Goal: Communication & Community: Answer question/provide support

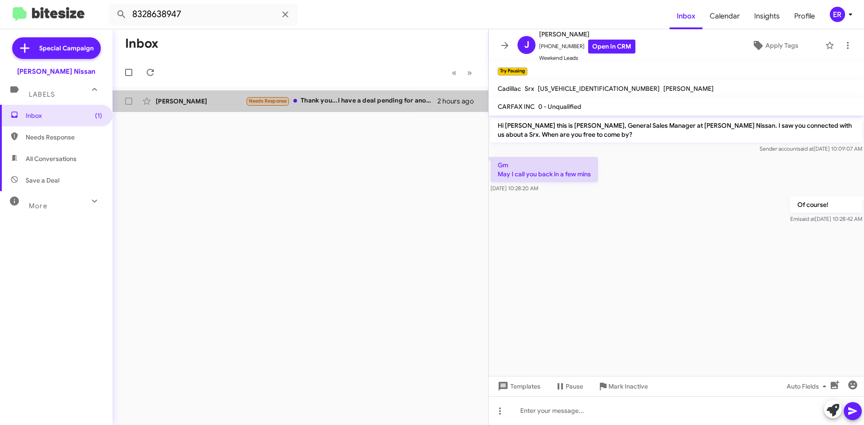
click at [224, 103] on div "[PERSON_NAME]" at bounding box center [201, 101] width 90 height 9
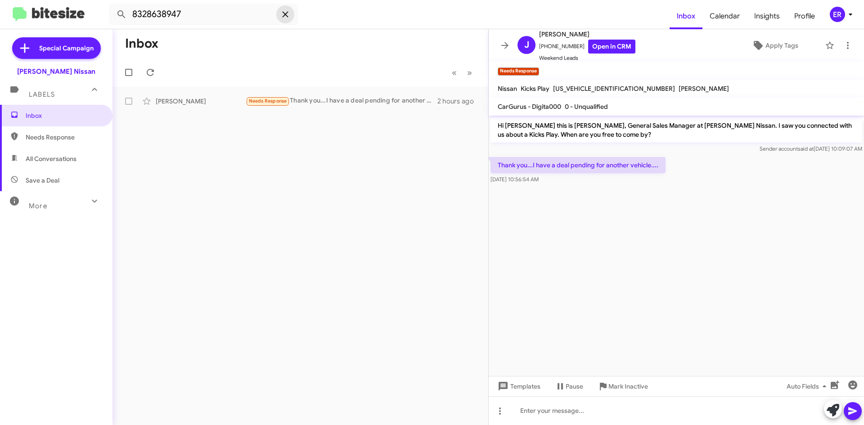
click at [277, 15] on span at bounding box center [285, 14] width 18 height 11
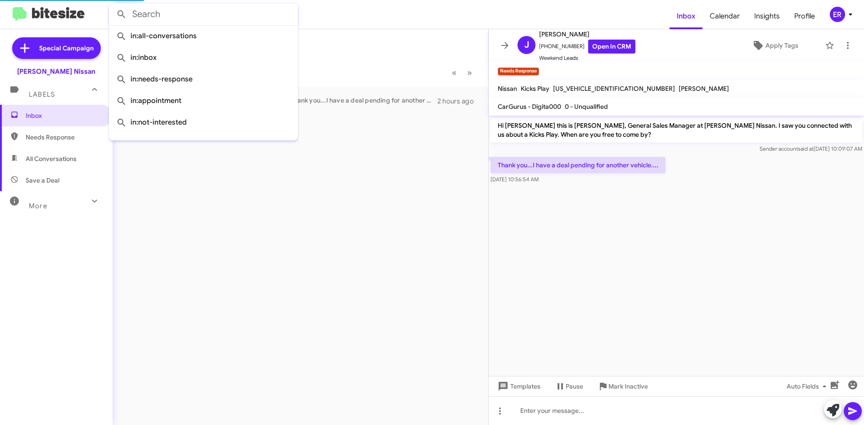
click at [370, 13] on form at bounding box center [389, 15] width 560 height 22
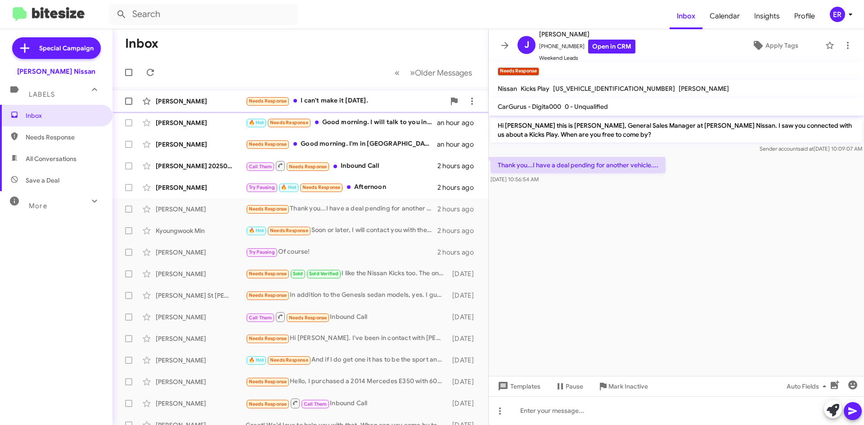
click at [308, 96] on div "Needs Response I can't make it [DATE]." at bounding box center [345, 101] width 199 height 10
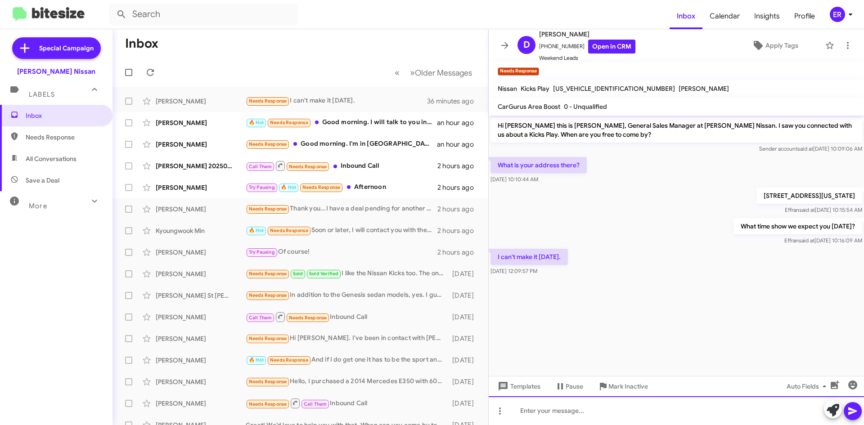
click at [592, 415] on div at bounding box center [675, 410] width 375 height 29
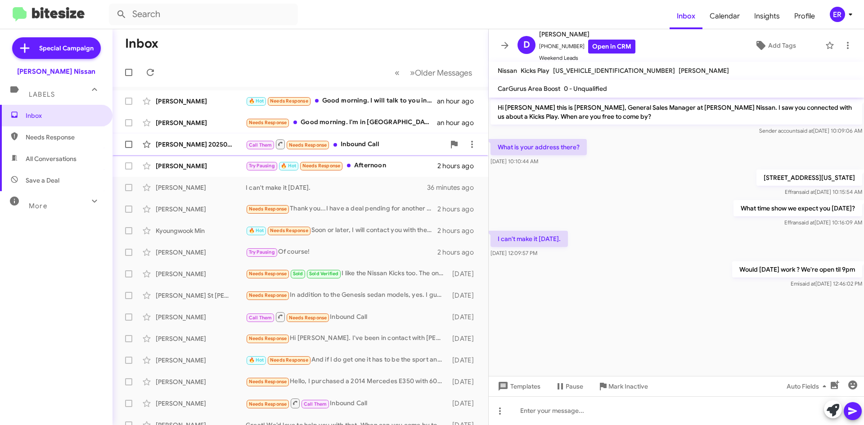
click at [216, 147] on div "[PERSON_NAME] 20250900000000" at bounding box center [201, 144] width 90 height 9
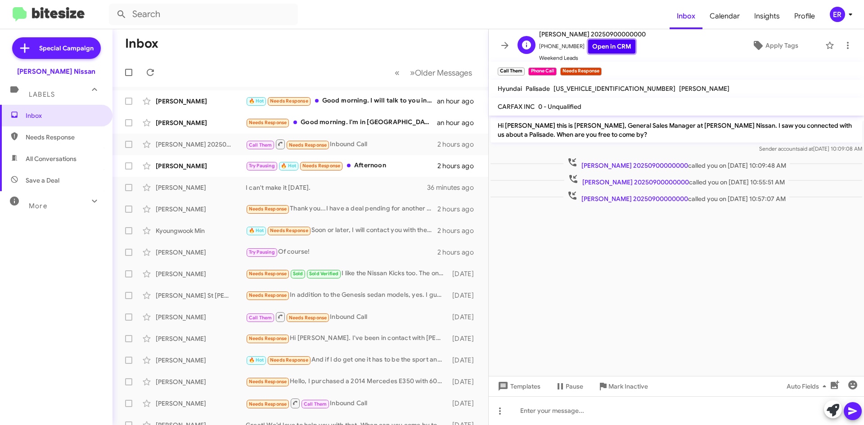
click at [591, 52] on link "Open in CRM" at bounding box center [611, 47] width 47 height 14
click at [217, 195] on div "[PERSON_NAME] I can't make it [DATE]. 36 minutes ago" at bounding box center [300, 188] width 361 height 18
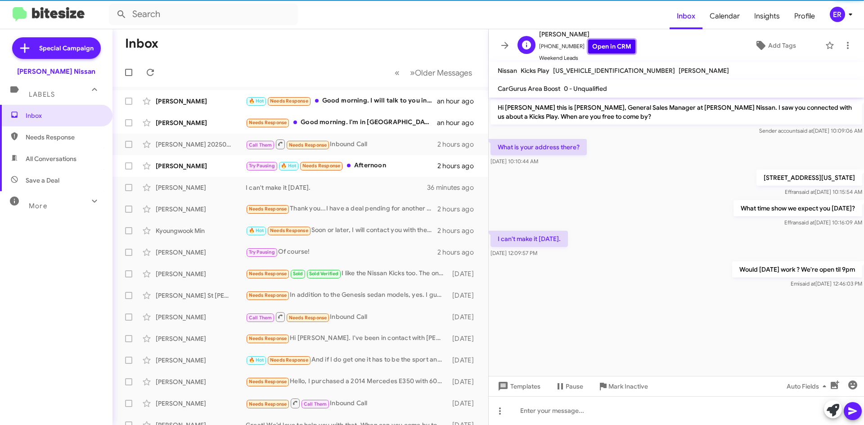
click at [608, 50] on link "Open in CRM" at bounding box center [611, 47] width 47 height 14
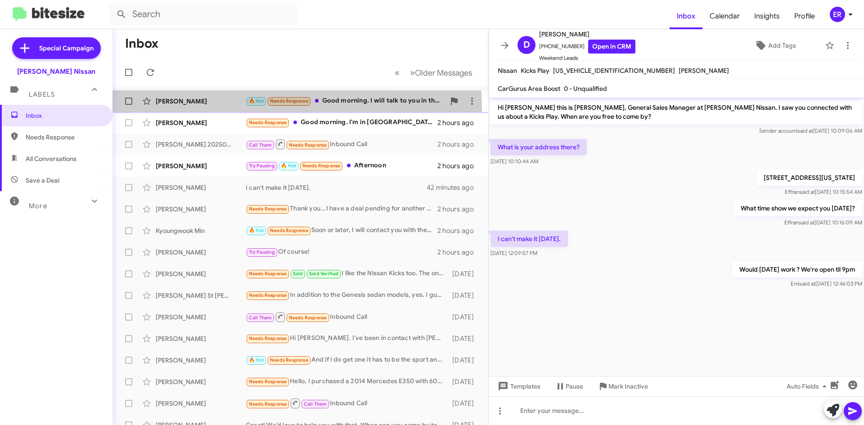
click at [206, 109] on div "[PERSON_NAME] 🔥 Hot Needs Response Good morning. I will talk to you in the even…" at bounding box center [300, 101] width 361 height 18
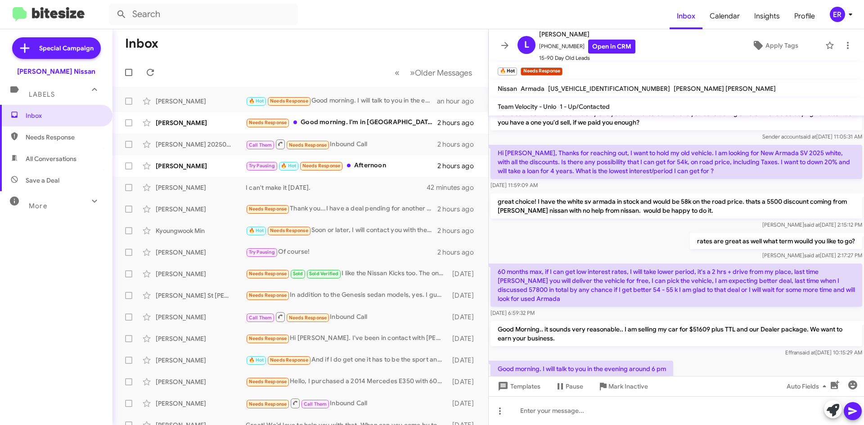
scroll to position [212, 0]
